Goal: Task Accomplishment & Management: Complete application form

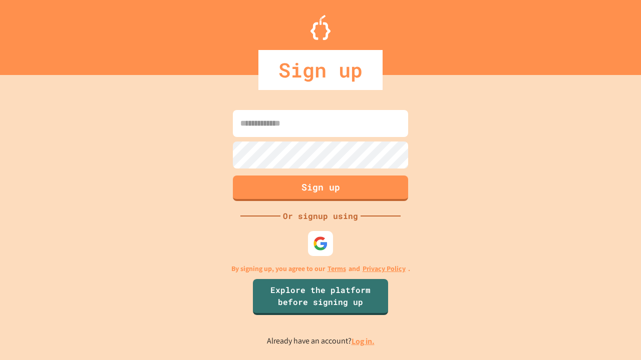
click at [363, 341] on link "Log in." at bounding box center [362, 341] width 23 height 11
